Goal: Information Seeking & Learning: Learn about a topic

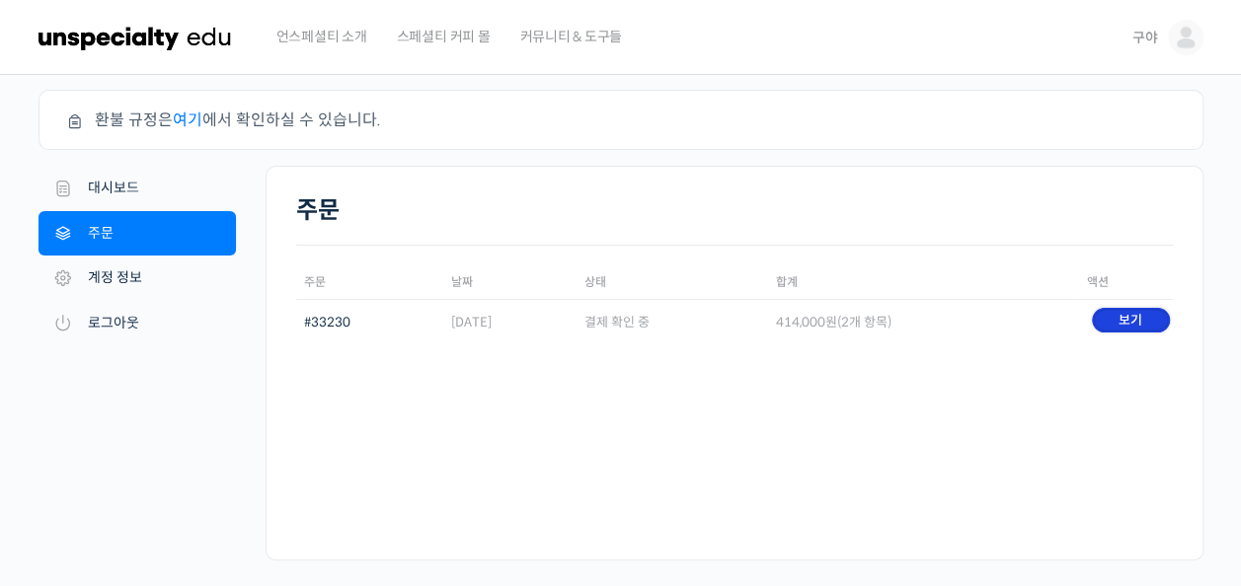
click at [1126, 310] on link "보기" at bounding box center [1131, 320] width 78 height 25
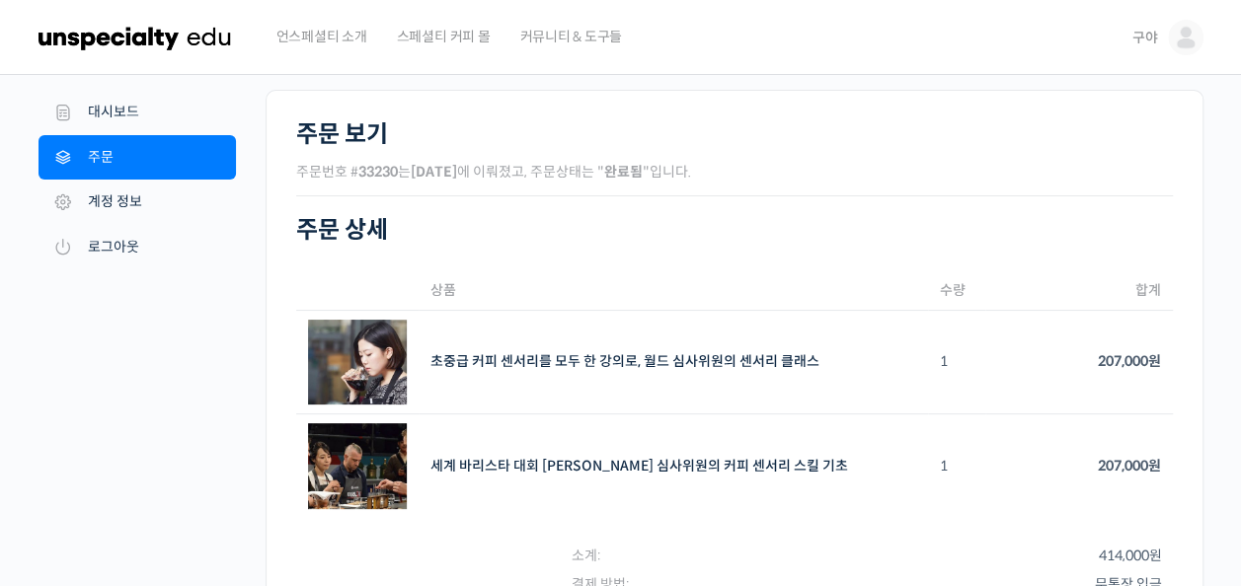
click at [1156, 32] on span "구야" at bounding box center [1145, 38] width 26 height 18
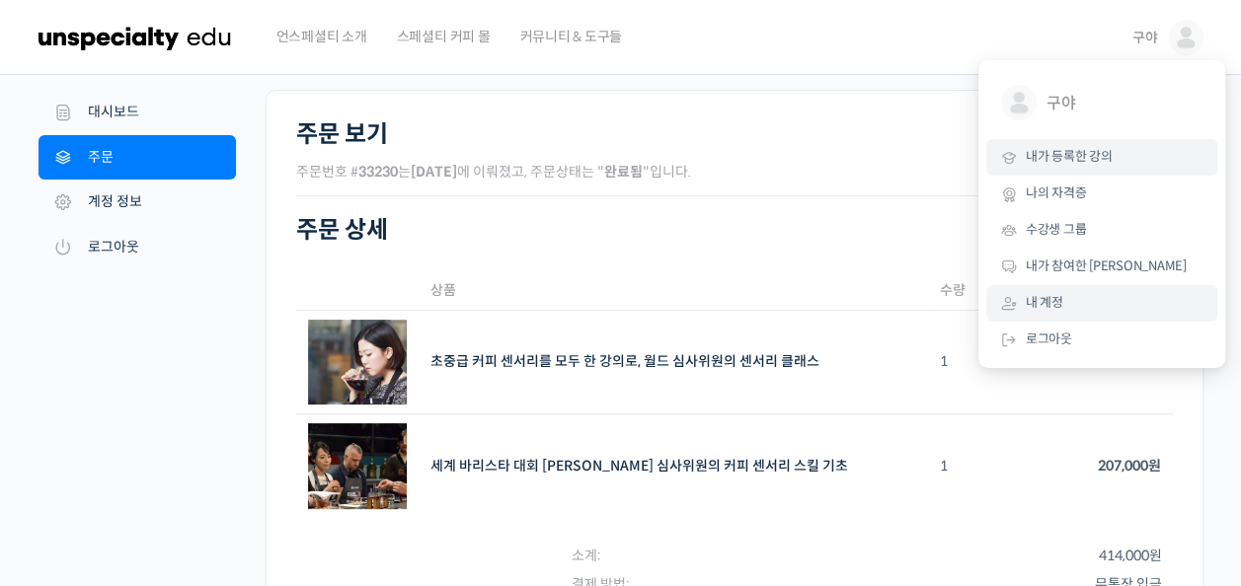
click at [1042, 168] on link "내가 등록한 강의" at bounding box center [1101, 157] width 231 height 37
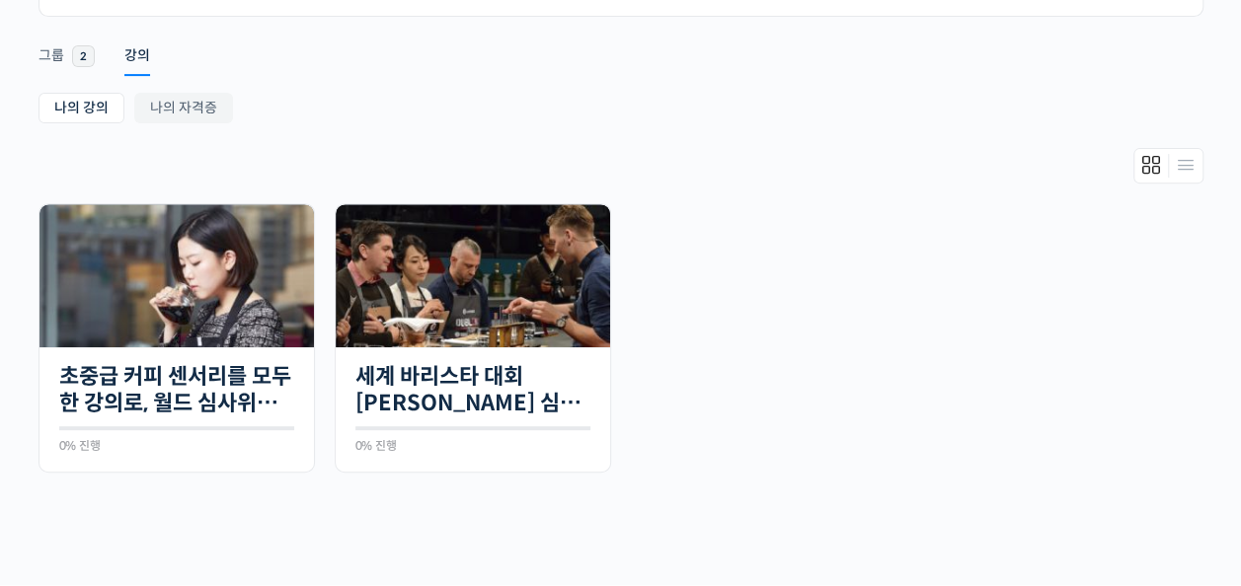
scroll to position [395, 0]
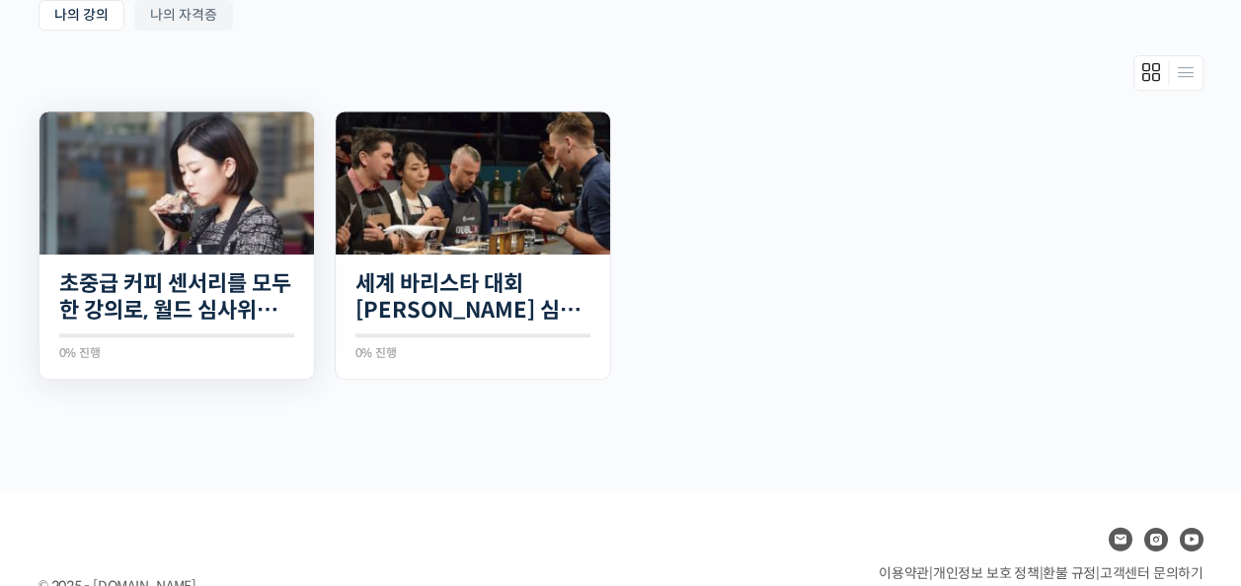
click at [179, 187] on img at bounding box center [176, 183] width 274 height 143
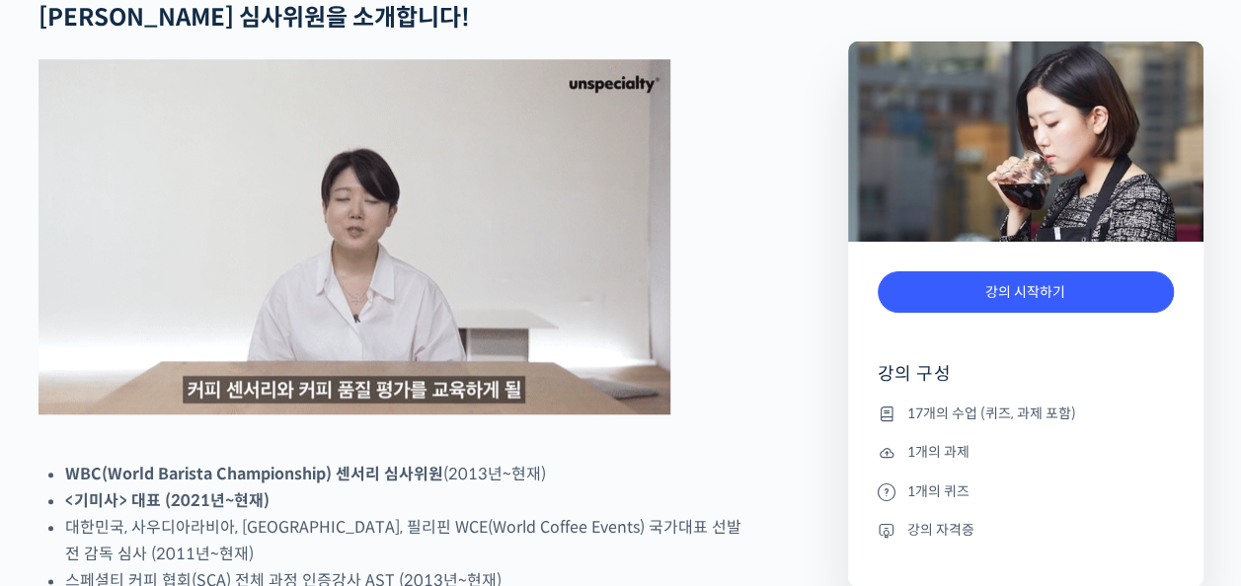
scroll to position [888, 0]
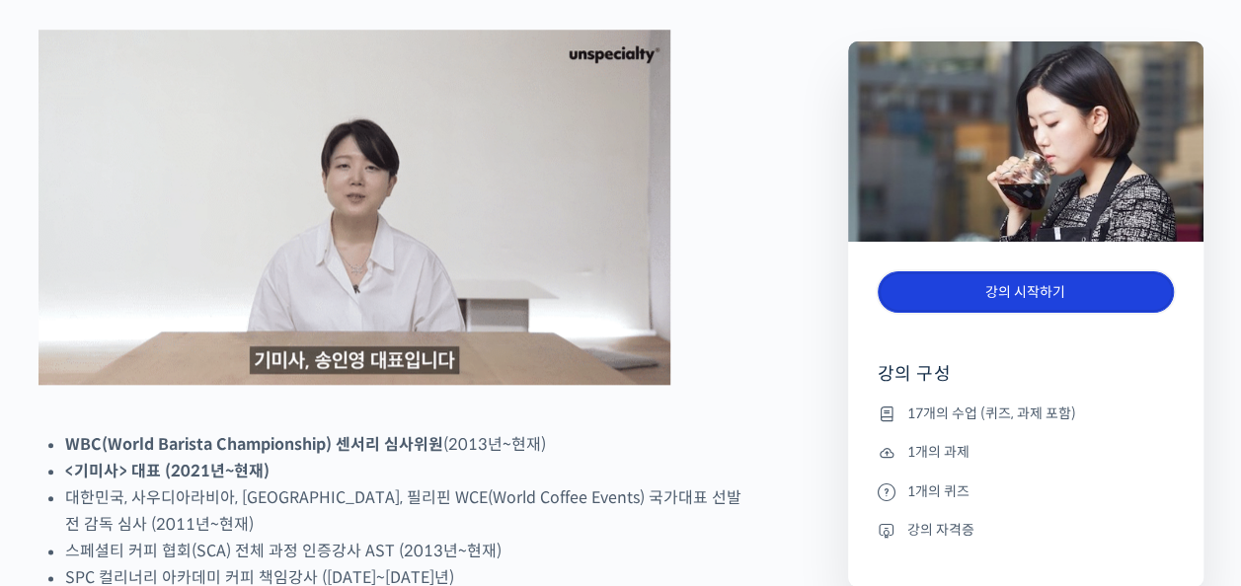
click at [1060, 280] on link "강의 시작하기" at bounding box center [1025, 292] width 296 height 42
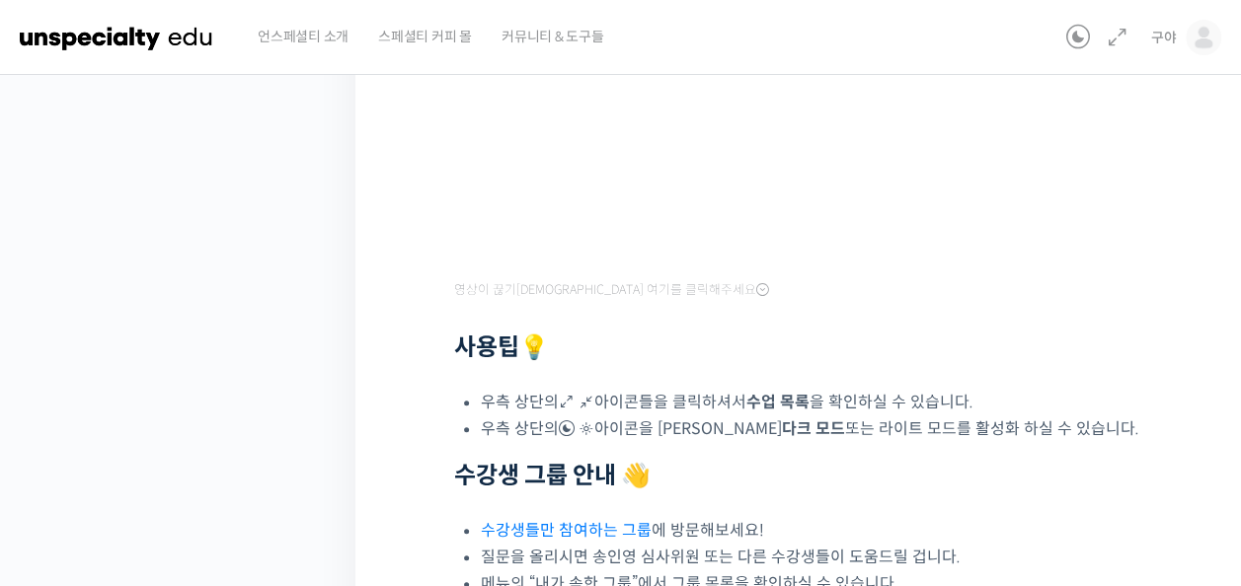
scroll to position [493, 0]
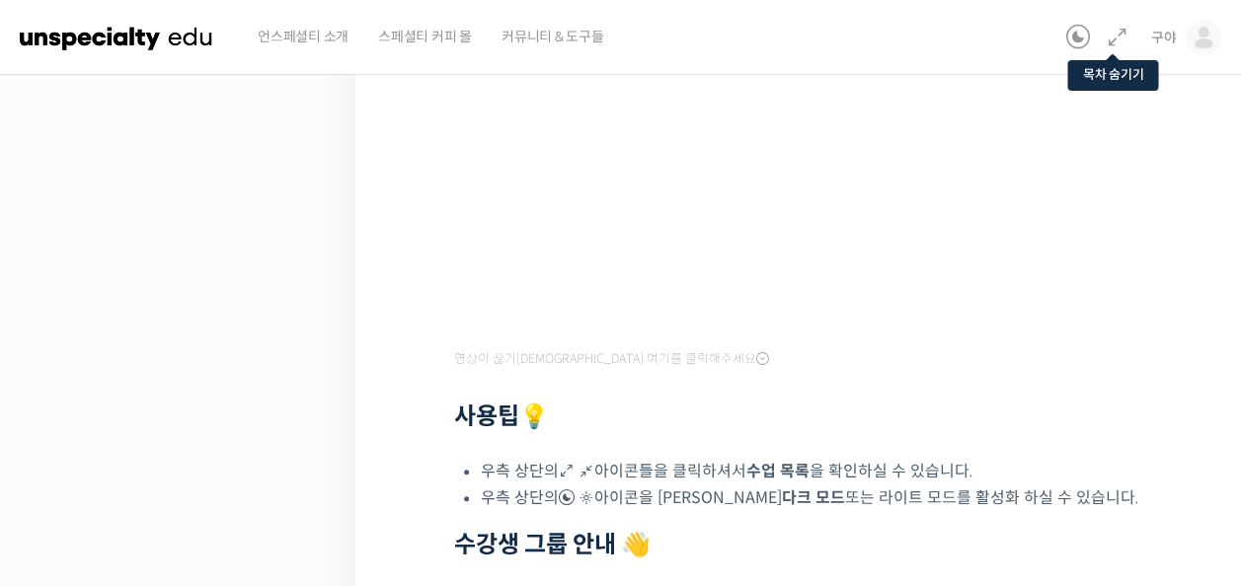
click at [1119, 38] on icon at bounding box center [1116, 38] width 24 height 24
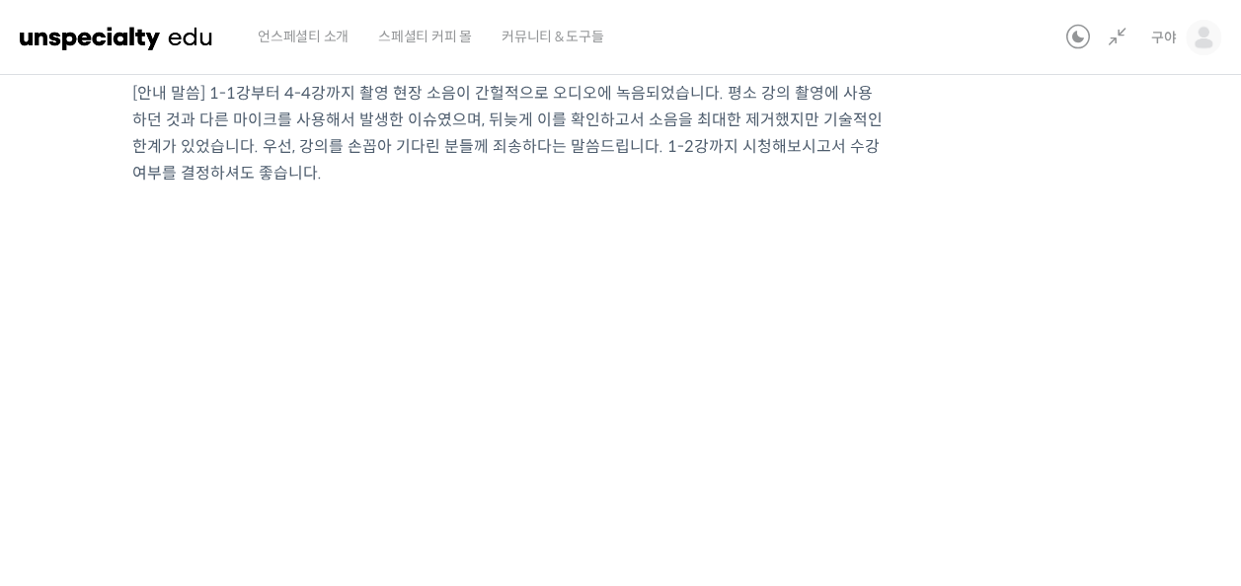
scroll to position [14, 0]
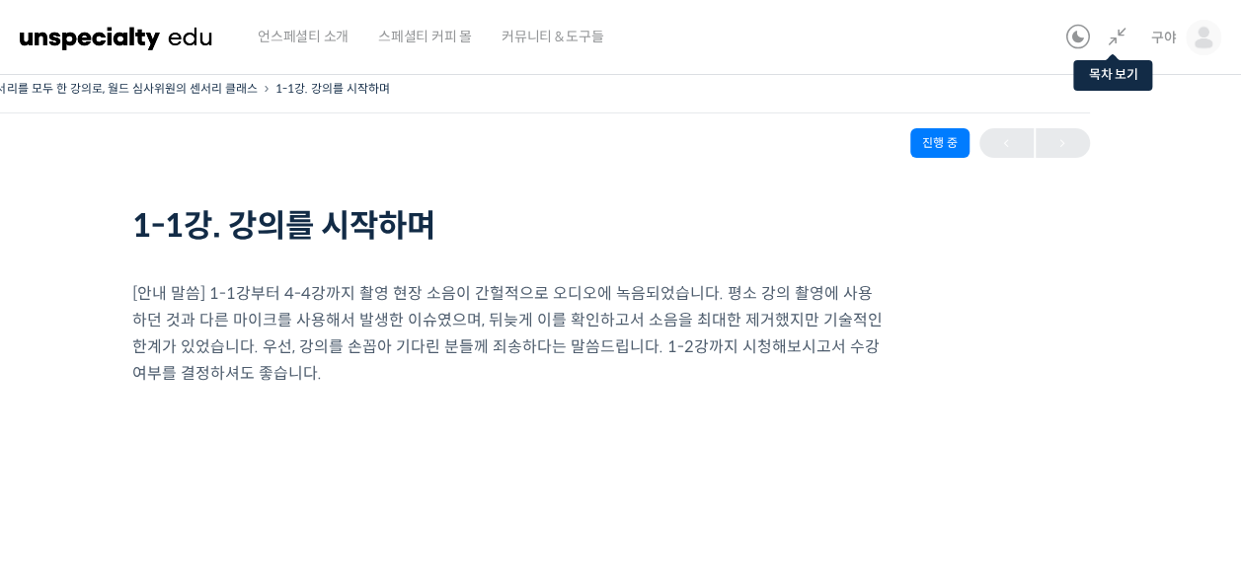
click at [1117, 41] on icon at bounding box center [1116, 38] width 24 height 24
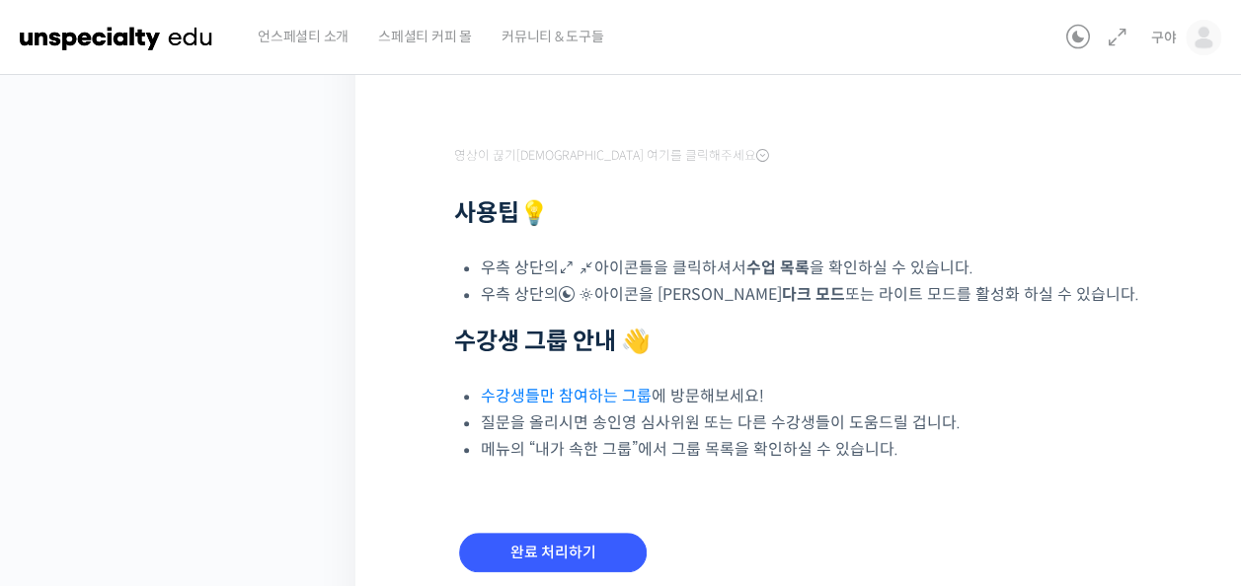
scroll to position [774, 0]
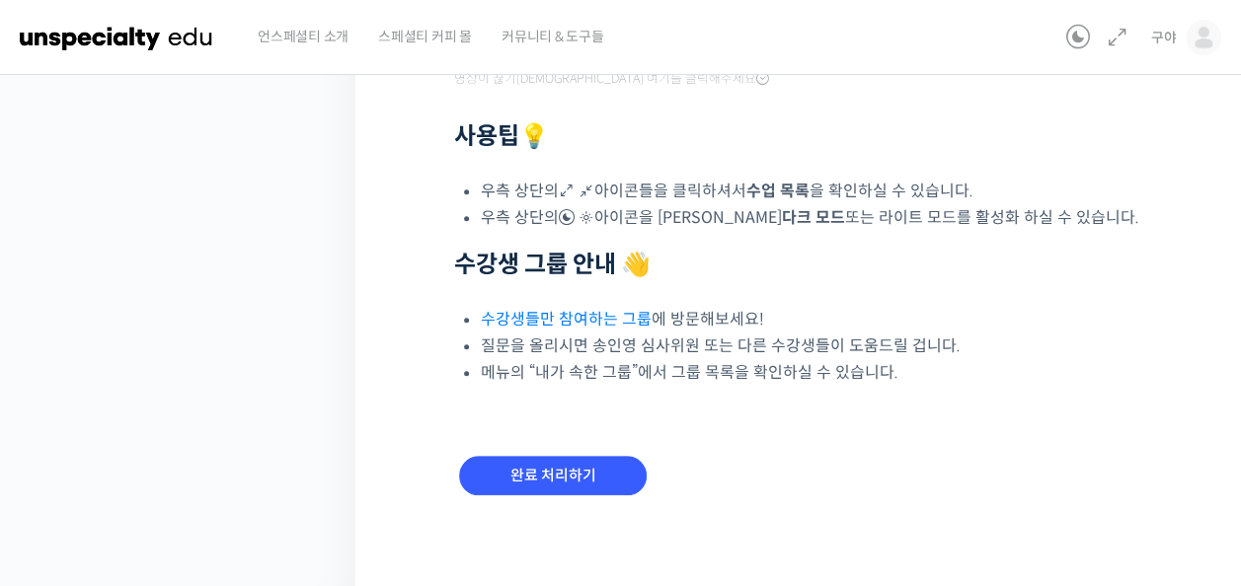
click at [1064, 39] on link at bounding box center [1076, 38] width 39 height 24
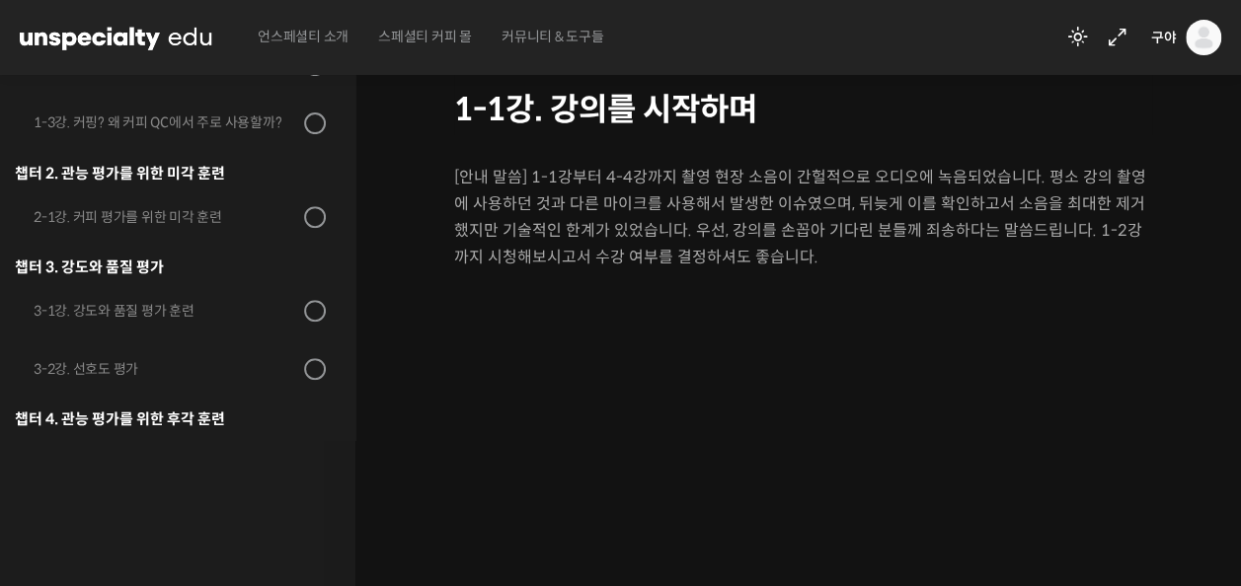
scroll to position [0, 0]
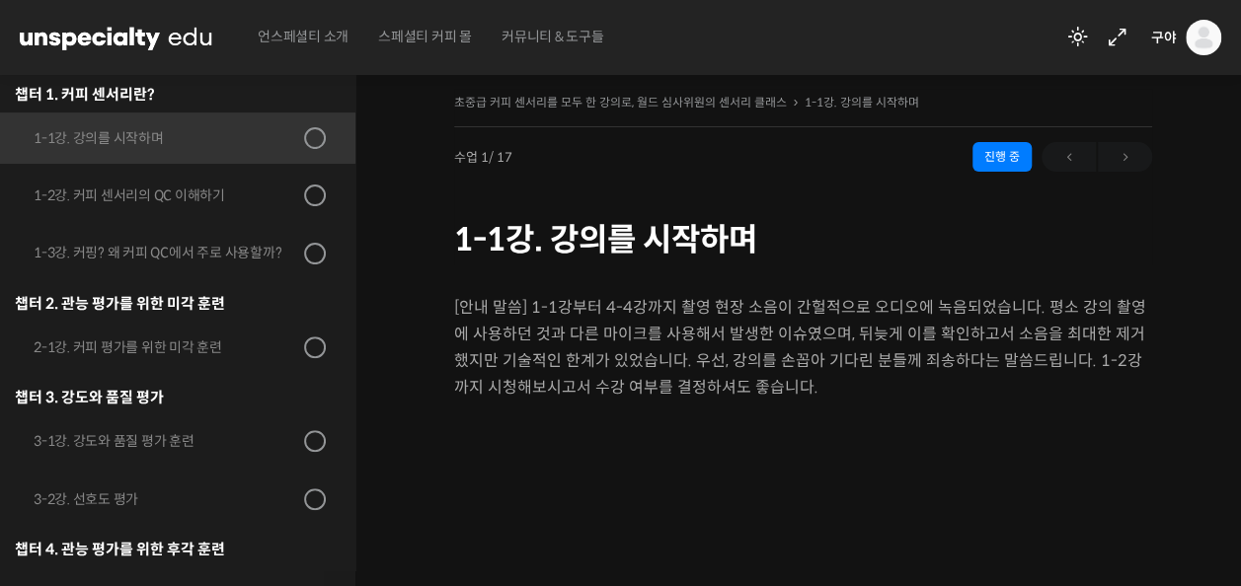
click at [1129, 158] on div at bounding box center [1096, 157] width 111 height 30
click at [1061, 158] on div at bounding box center [1096, 157] width 111 height 30
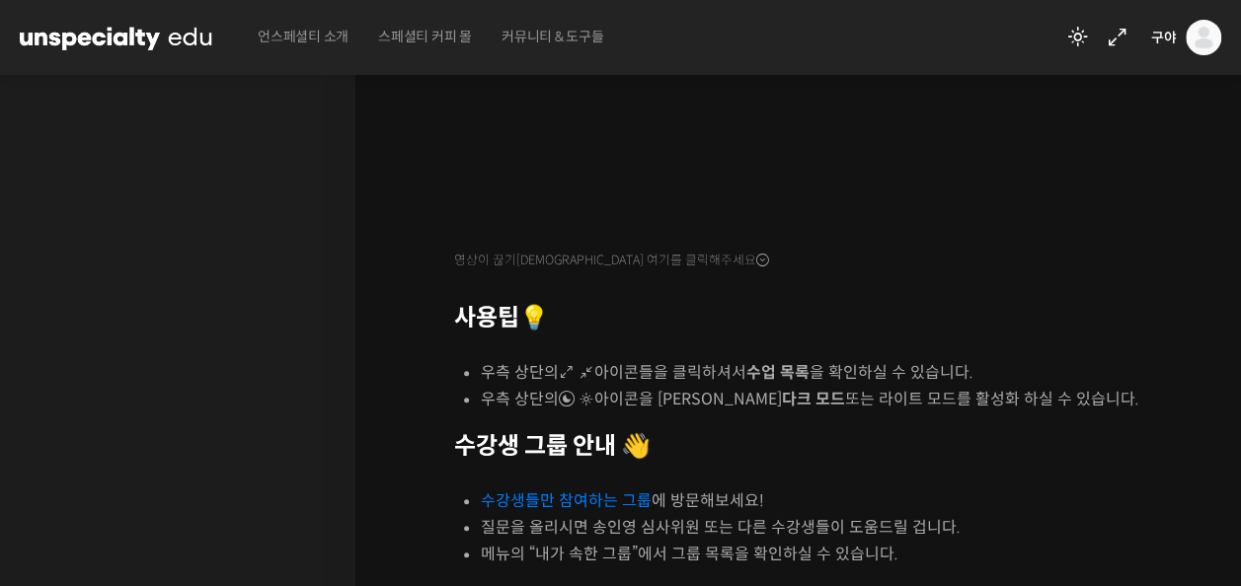
scroll to position [773, 0]
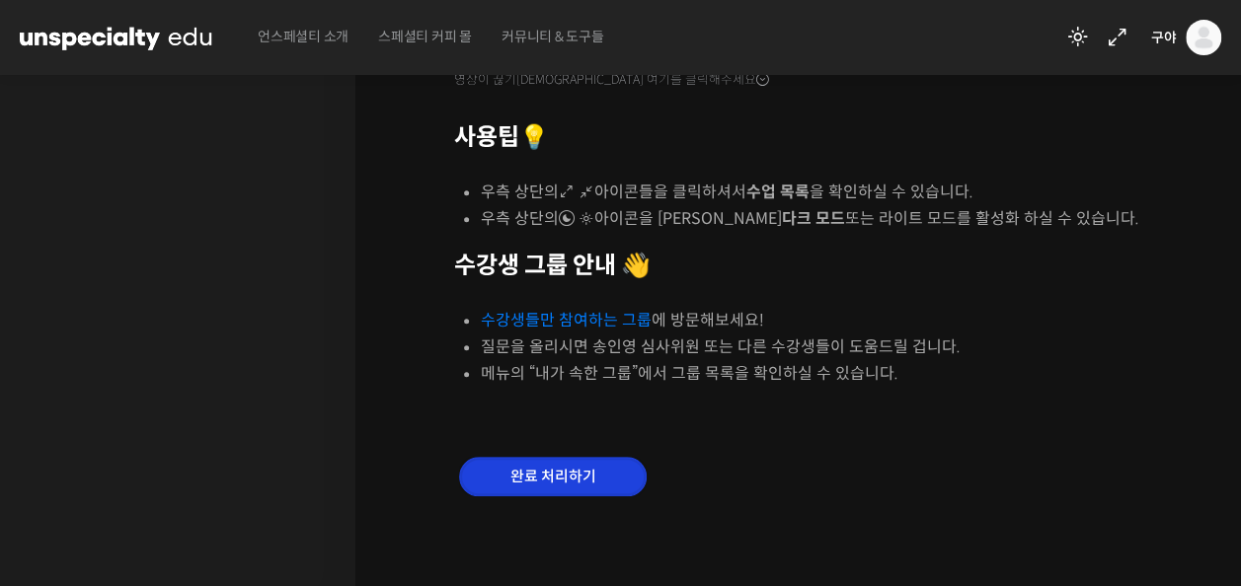
click at [540, 468] on input "완료 처리하기" at bounding box center [553, 477] width 188 height 40
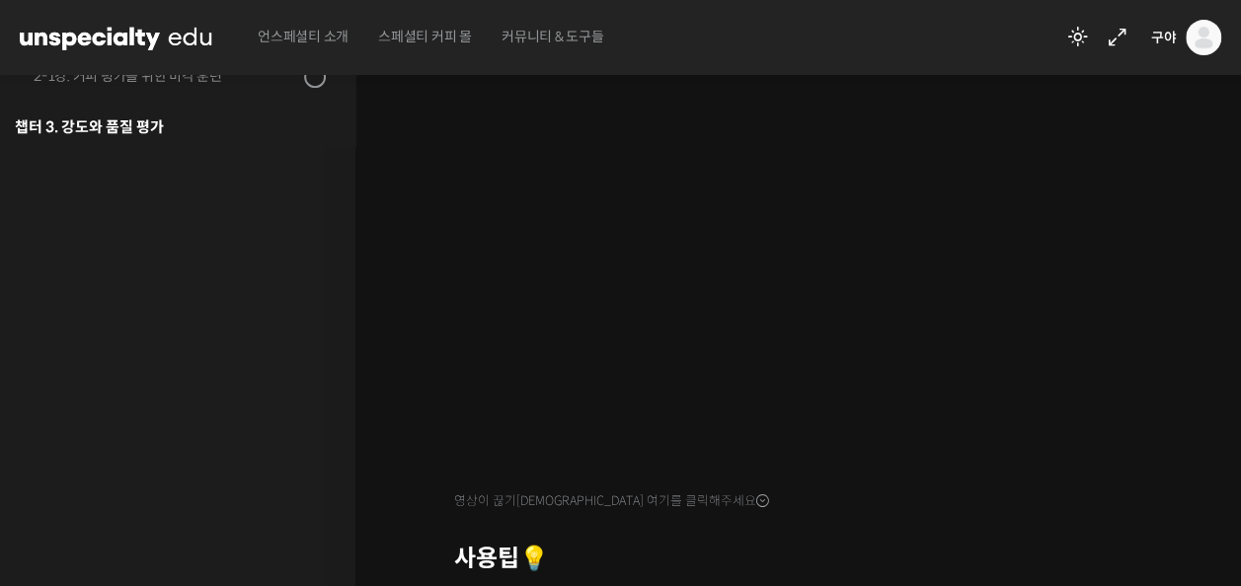
scroll to position [395, 0]
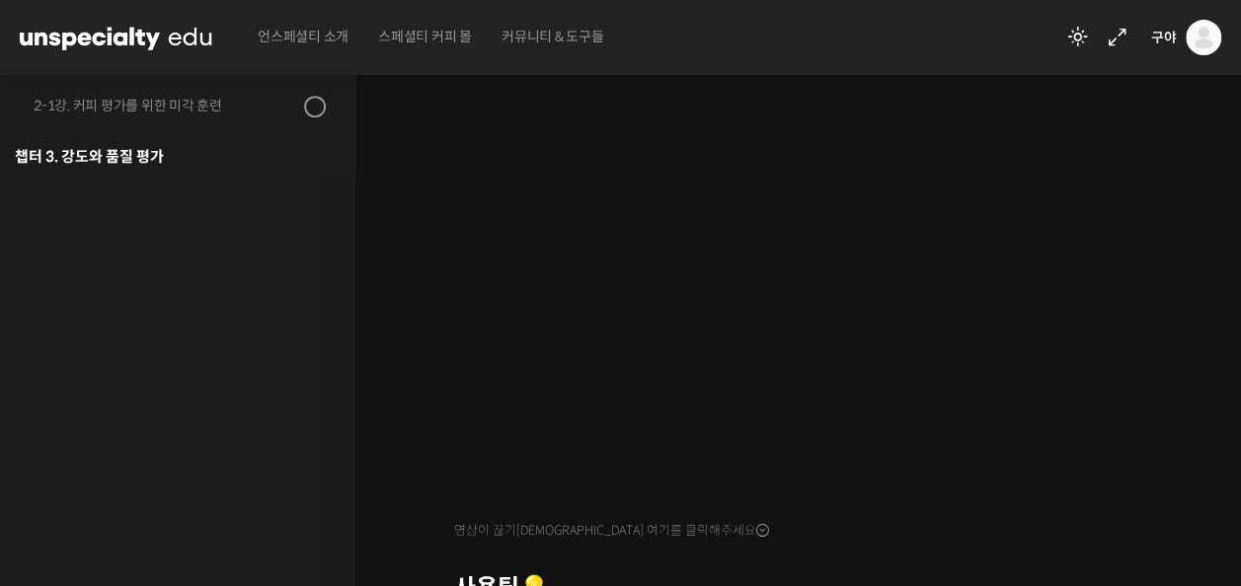
drag, startPoint x: 279, startPoint y: 278, endPoint x: 299, endPoint y: 288, distance: 22.1
click at [288, 290] on div "강의로 돌아가기 초중급 커피 센서리를 모두 한 강의로, 월드 심사위원의 센서리 클래스 5% 진행 최근 활동: 2025년 10월 15일 11:5…" at bounding box center [172, 356] width 365 height 1385
